Goal: Contribute content: Contribute content

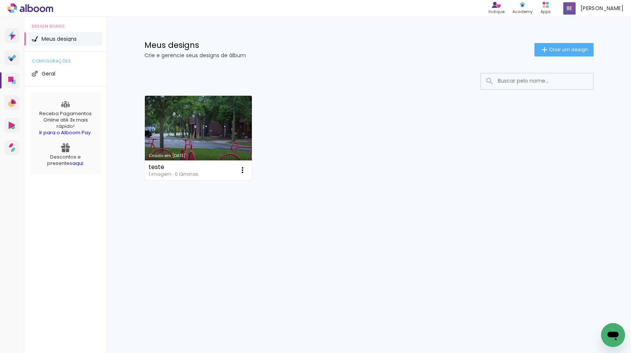
click at [200, 117] on link "Criado em [DATE]" at bounding box center [198, 138] width 107 height 85
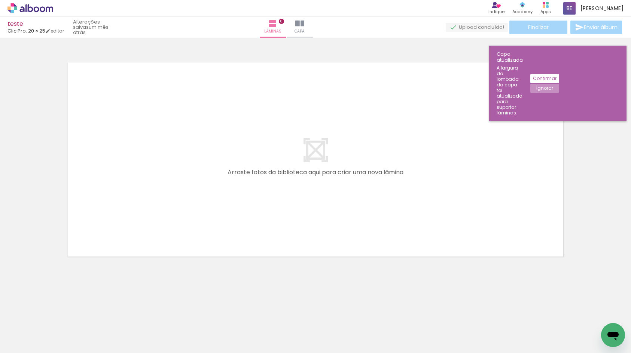
click at [0, 0] on slot "Confirmar" at bounding box center [0, 0] width 0 height 0
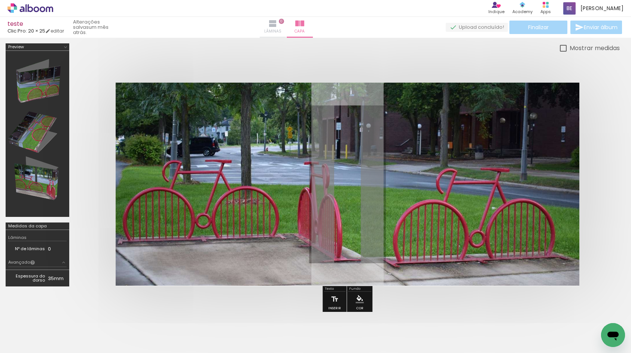
click at [281, 32] on span "Lâminas" at bounding box center [272, 31] width 17 height 7
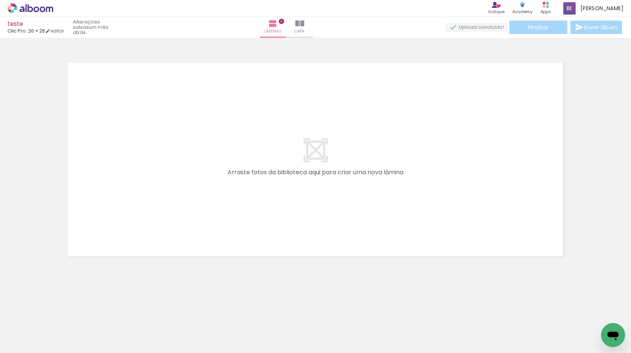
click at [22, 347] on span "Adicionar Fotos" at bounding box center [26, 343] width 22 height 8
click at [0, 0] on input "file" at bounding box center [0, 0] width 0 height 0
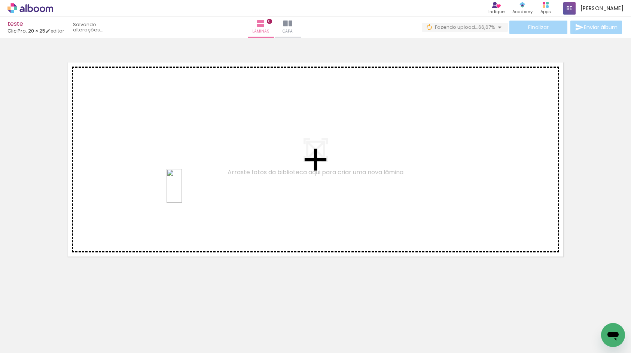
drag, startPoint x: 174, startPoint y: 305, endPoint x: 172, endPoint y: 216, distance: 89.0
click at [188, 190] on quentale-workspace at bounding box center [315, 176] width 631 height 353
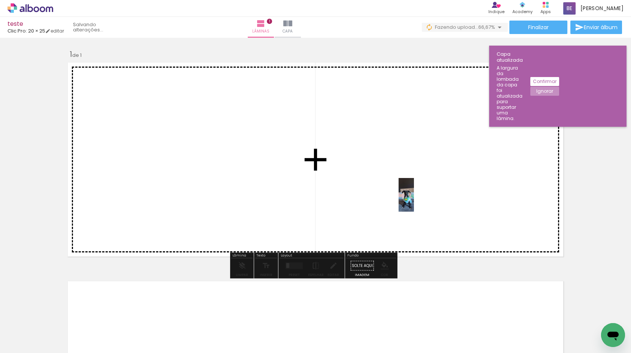
drag, startPoint x: 142, startPoint y: 312, endPoint x: 421, endPoint y: 200, distance: 299.7
click at [421, 200] on quentale-workspace at bounding box center [315, 176] width 631 height 353
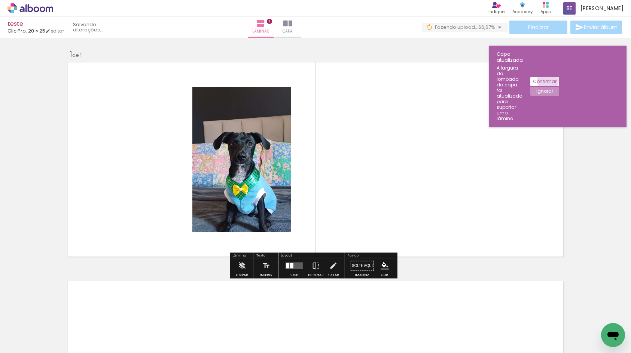
click at [0, 0] on slot "Confirmar" at bounding box center [0, 0] width 0 height 0
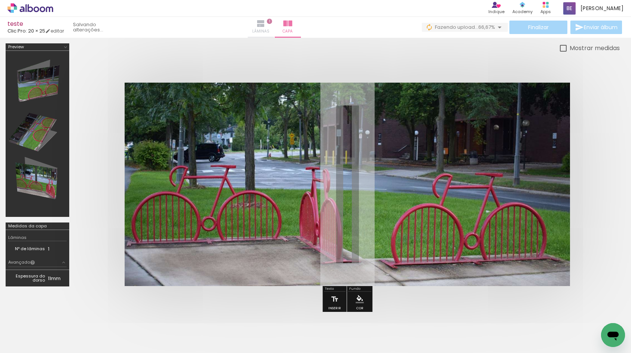
click at [265, 25] on iron-icon at bounding box center [260, 23] width 9 height 9
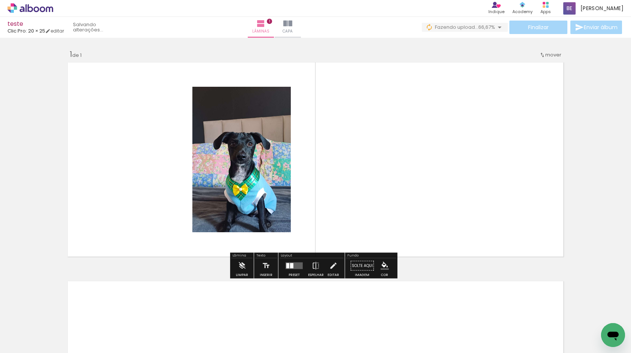
click at [210, 274] on div "Inserir lâmina 1 de 1" at bounding box center [315, 259] width 631 height 438
